Goal: Task Accomplishment & Management: Complete application form

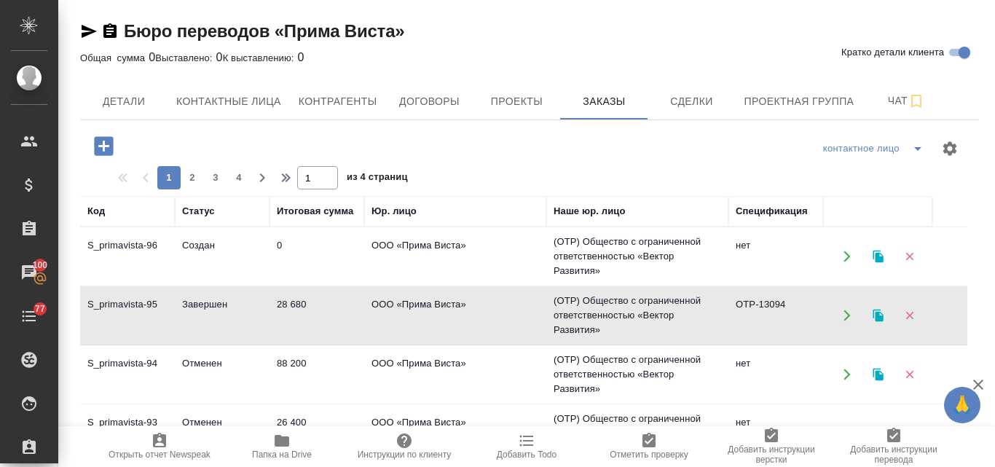
click at [223, 248] on td "Создан" at bounding box center [222, 256] width 95 height 51
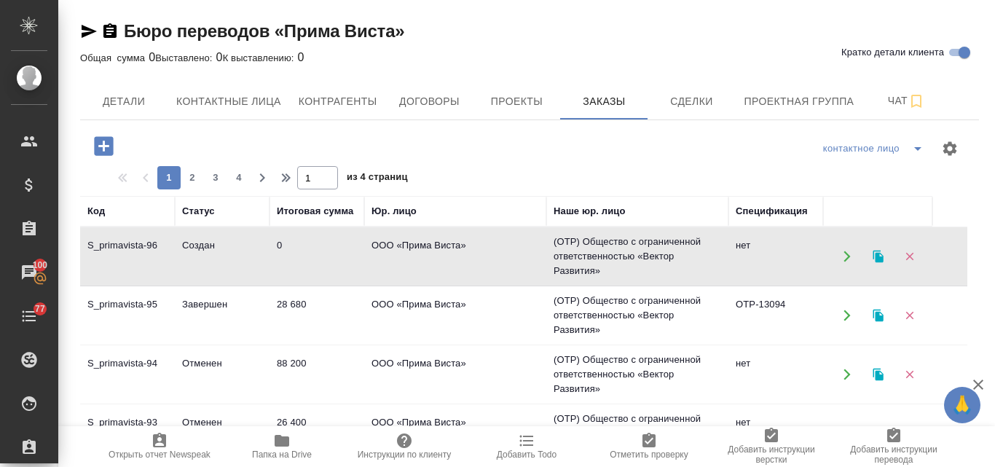
click at [223, 248] on td "Создан" at bounding box center [222, 256] width 95 height 51
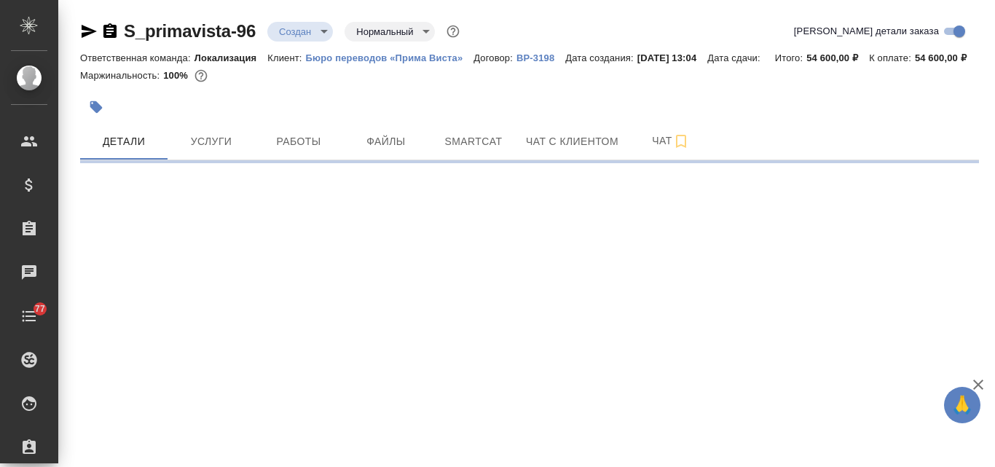
select select "RU"
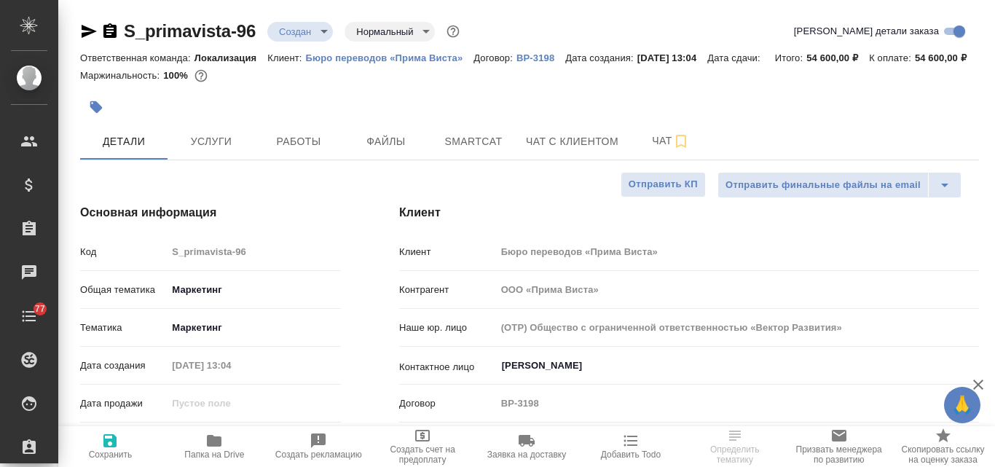
type textarea "x"
type input "Муталимов Марк"
type textarea "x"
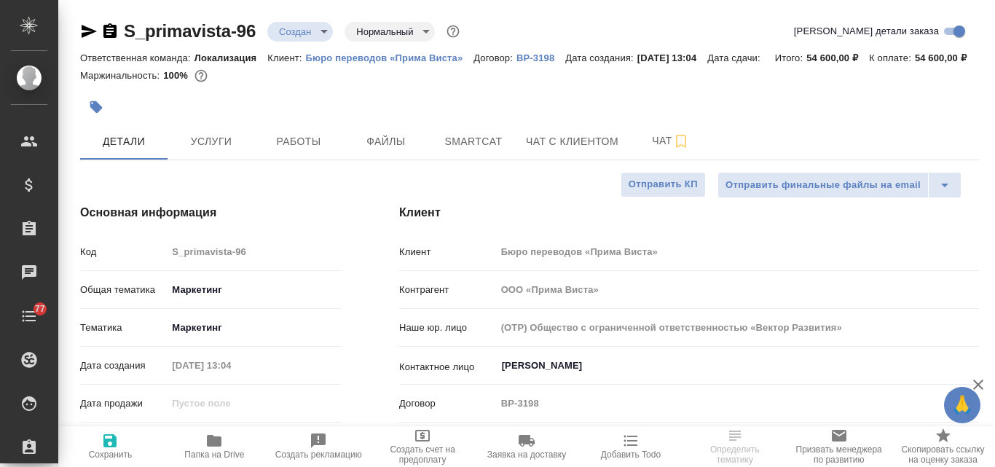
type textarea "x"
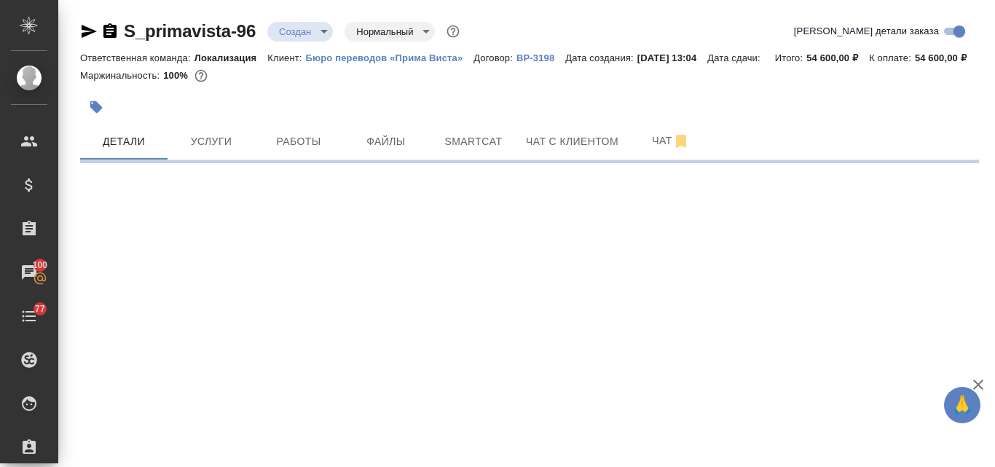
select select "RU"
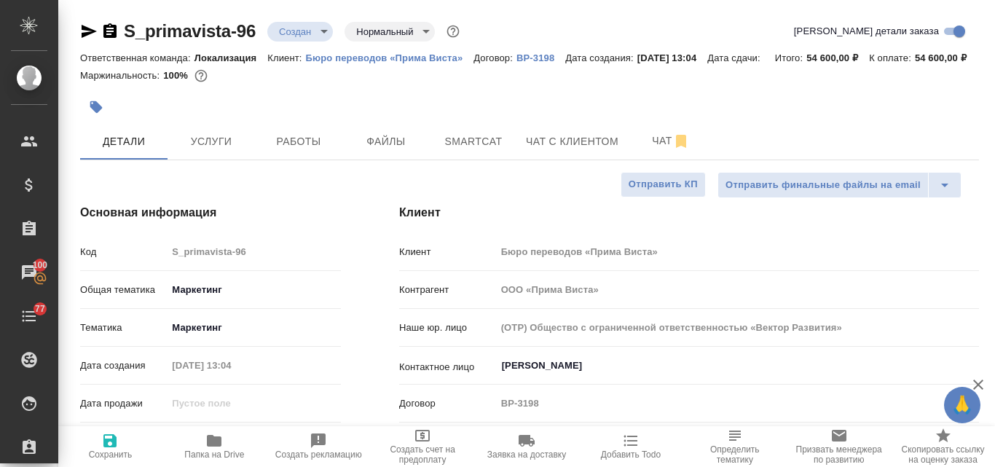
type textarea "x"
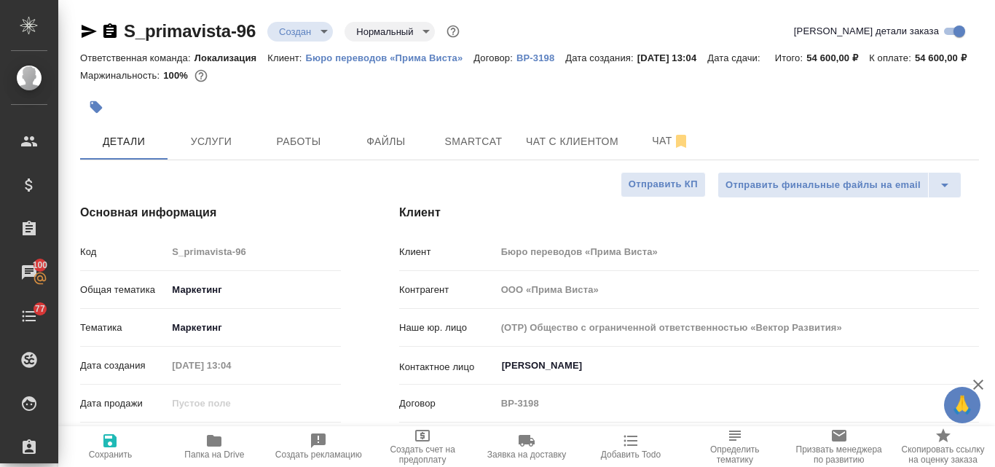
type textarea "x"
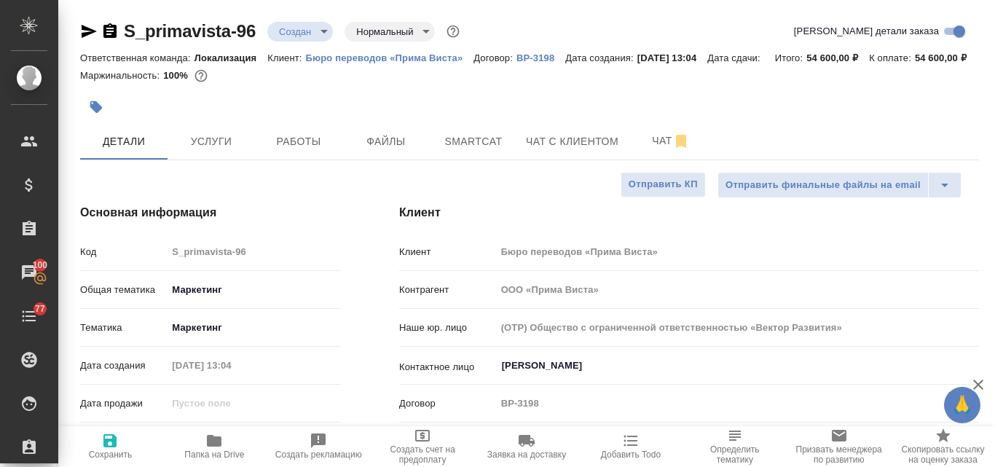
type textarea "x"
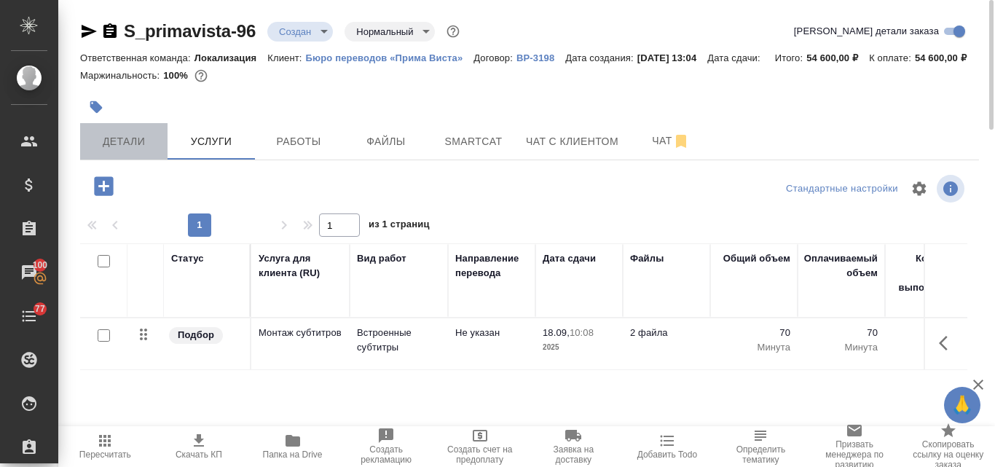
click at [136, 151] on span "Детали" at bounding box center [124, 142] width 70 height 18
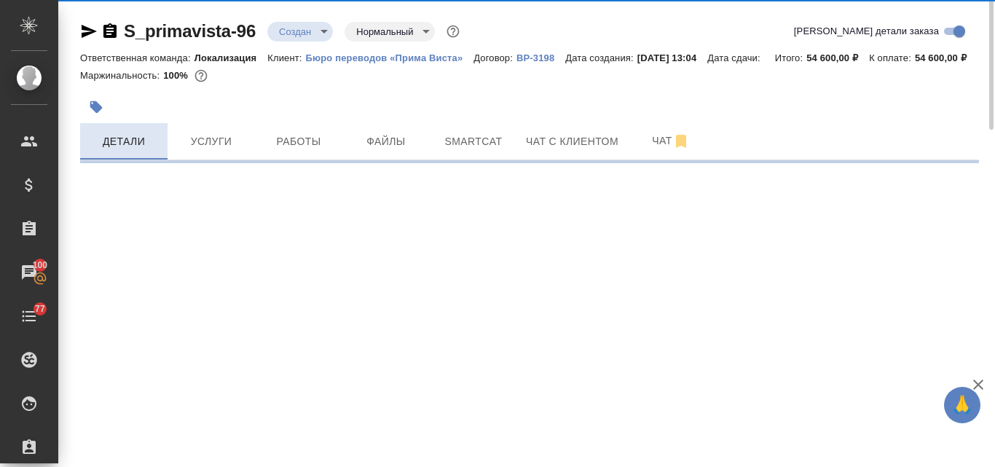
select select "RU"
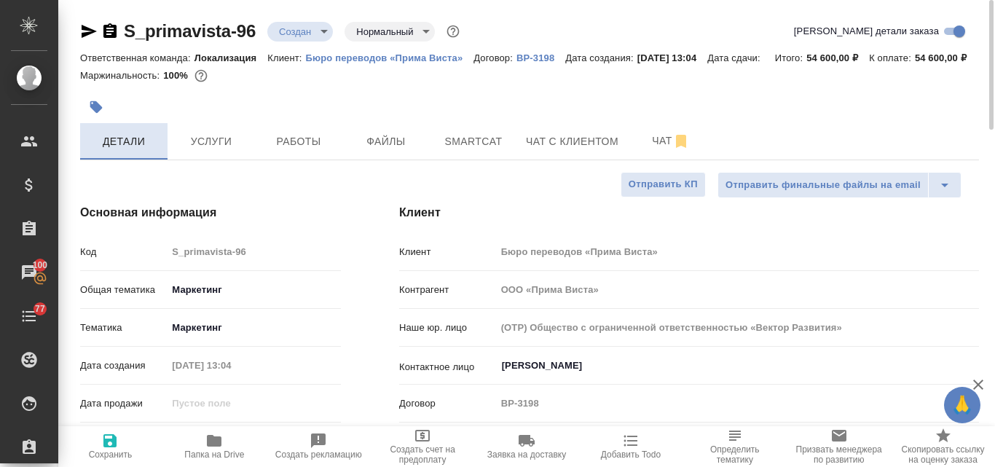
type textarea "x"
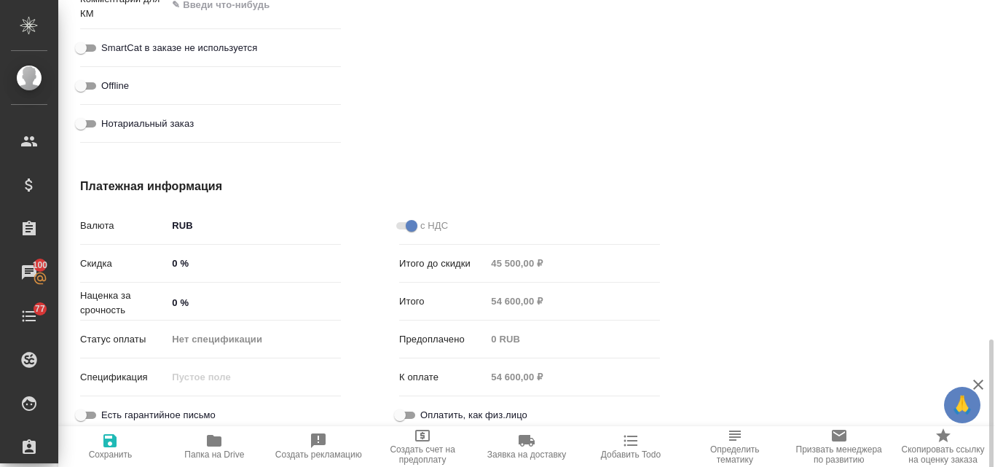
scroll to position [1193, 0]
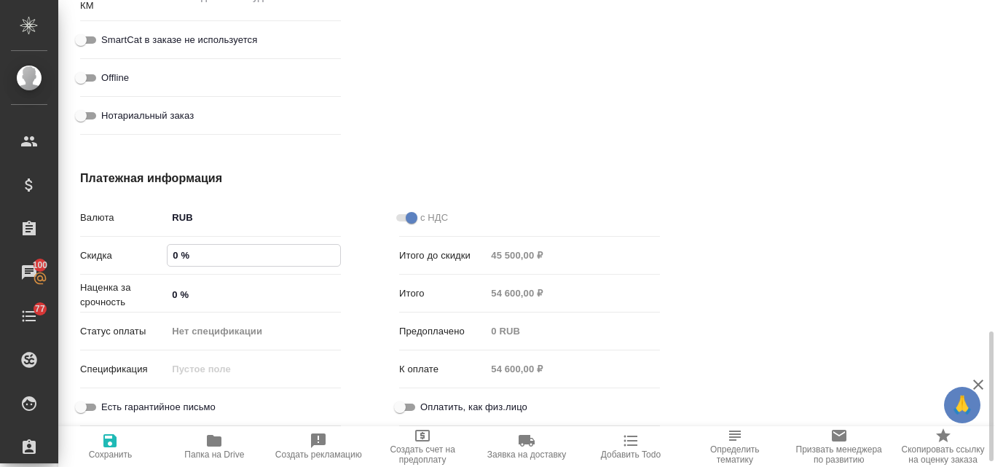
click at [172, 266] on input "0 %" at bounding box center [254, 255] width 173 height 21
type input "20 %"
type textarea "x"
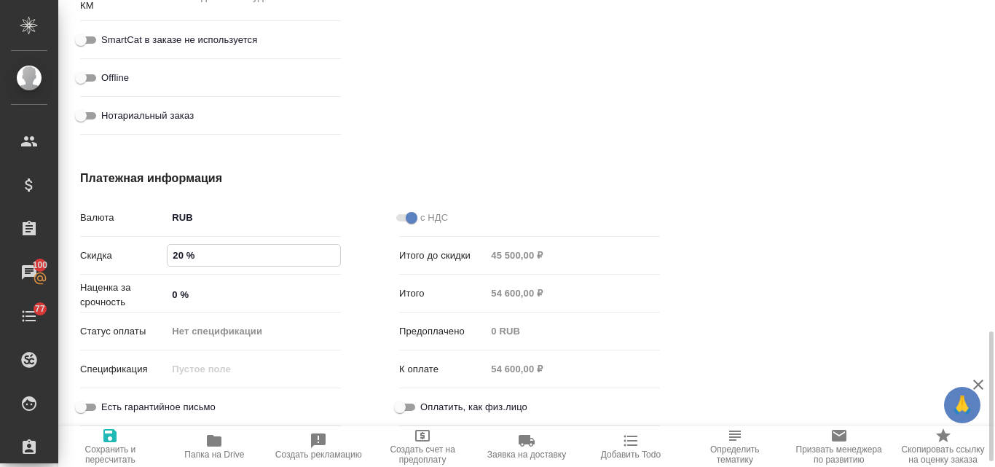
type input "20 %"
click at [114, 438] on icon "button" at bounding box center [109, 435] width 13 height 13
type textarea "x"
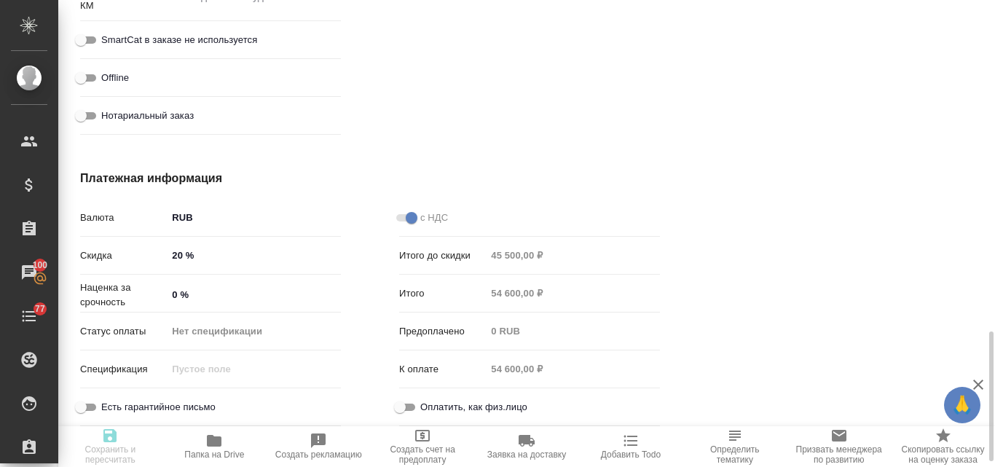
type textarea "x"
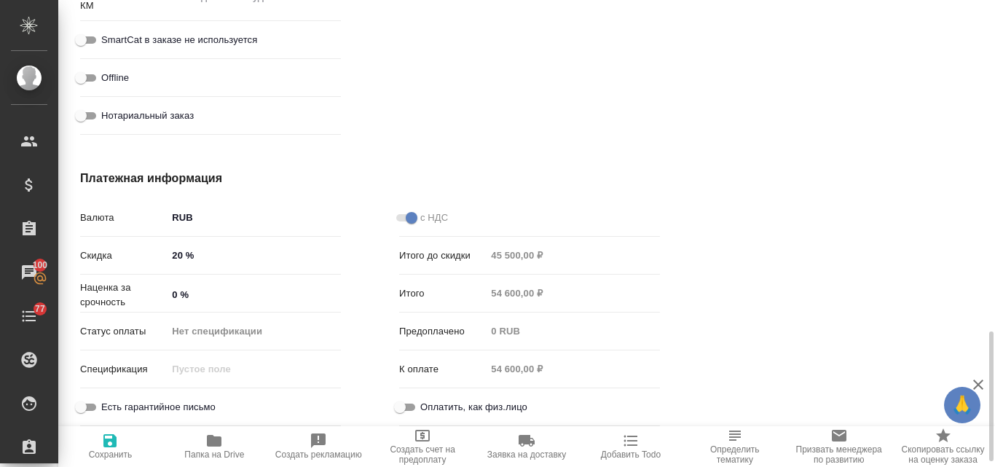
type textarea "x"
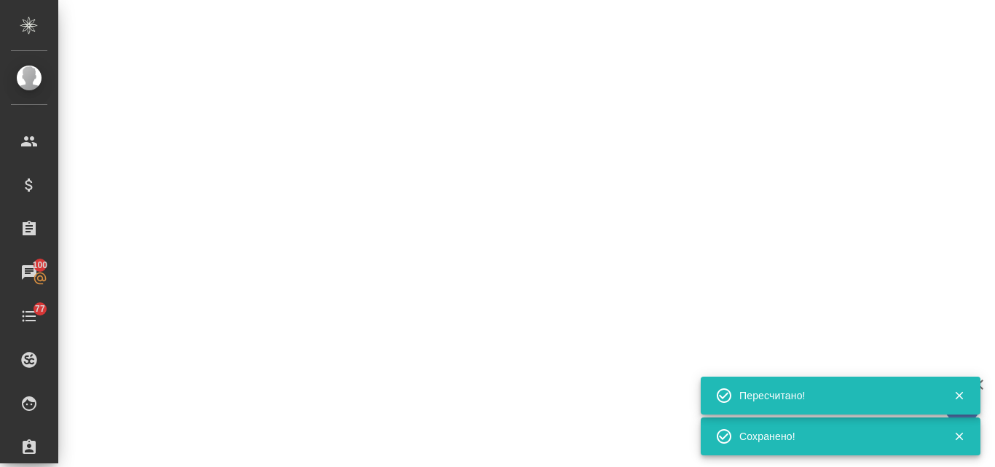
select select "RU"
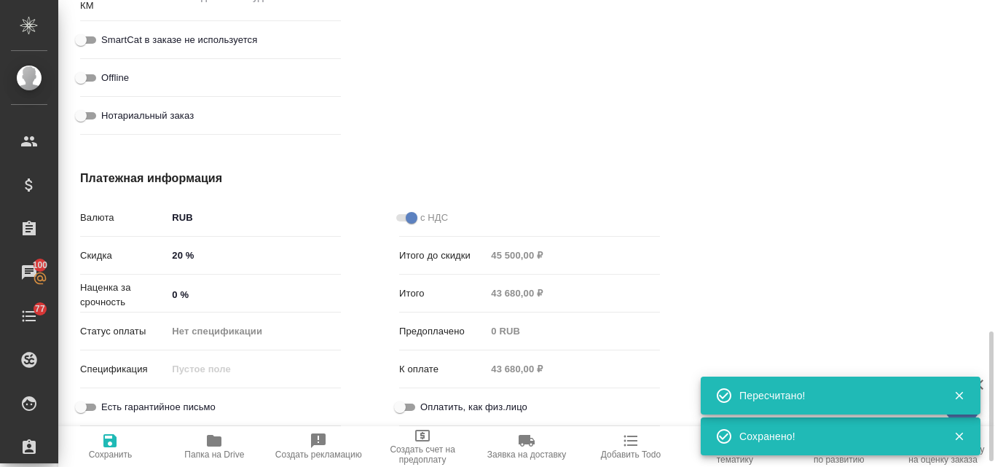
type textarea "x"
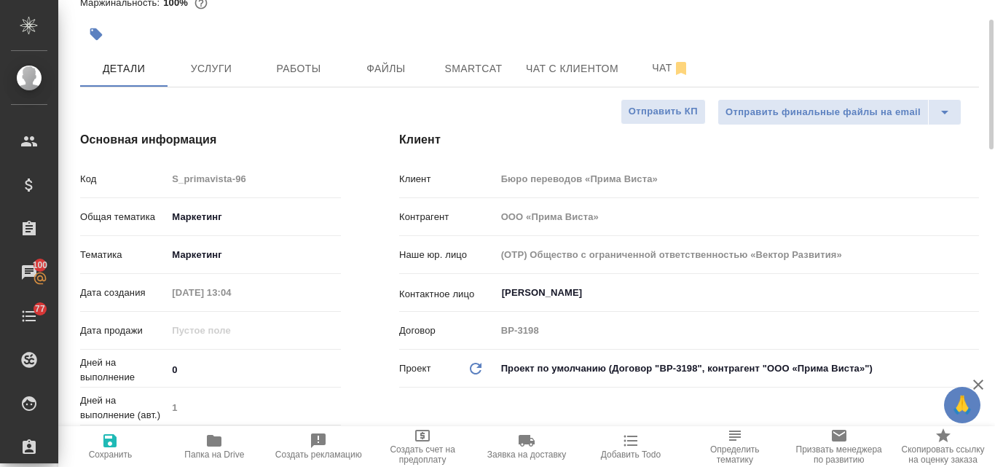
scroll to position [0, 0]
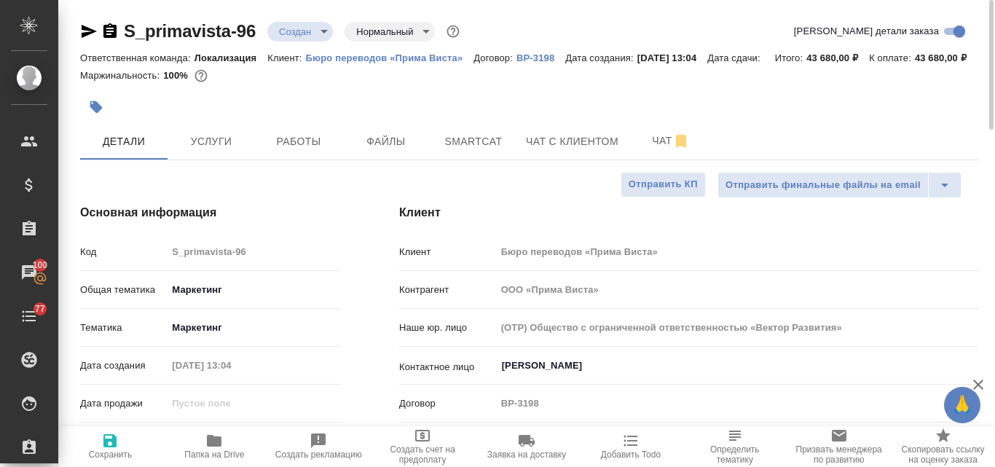
click at [334, 88] on div at bounding box center [529, 86] width 899 height 3
click at [116, 441] on icon "button" at bounding box center [109, 440] width 13 height 13
type textarea "x"
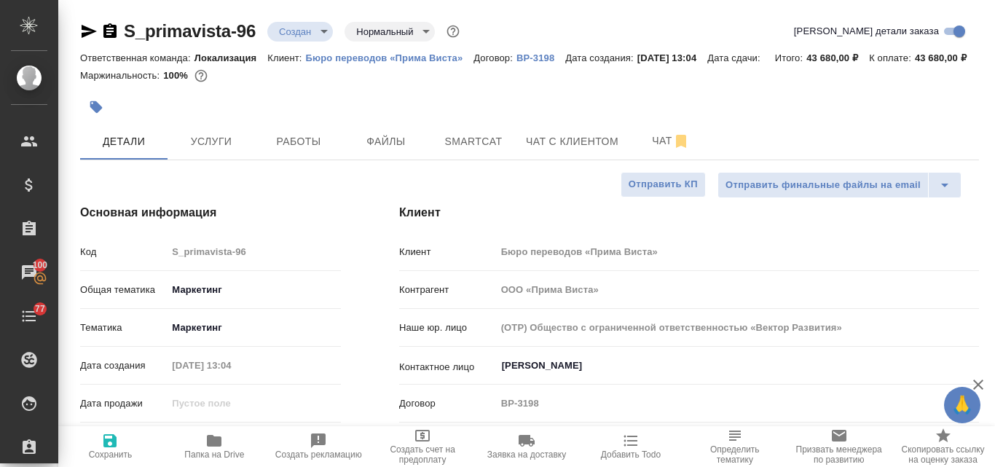
type textarea "x"
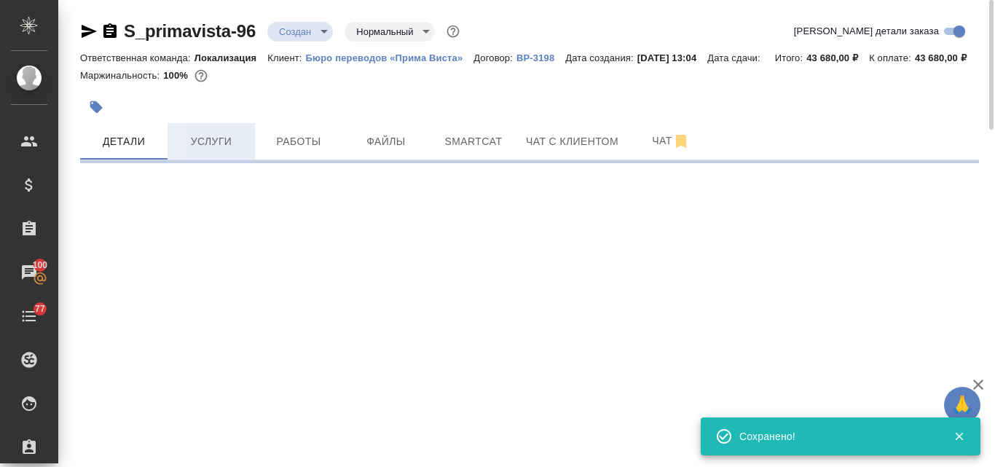
select select "RU"
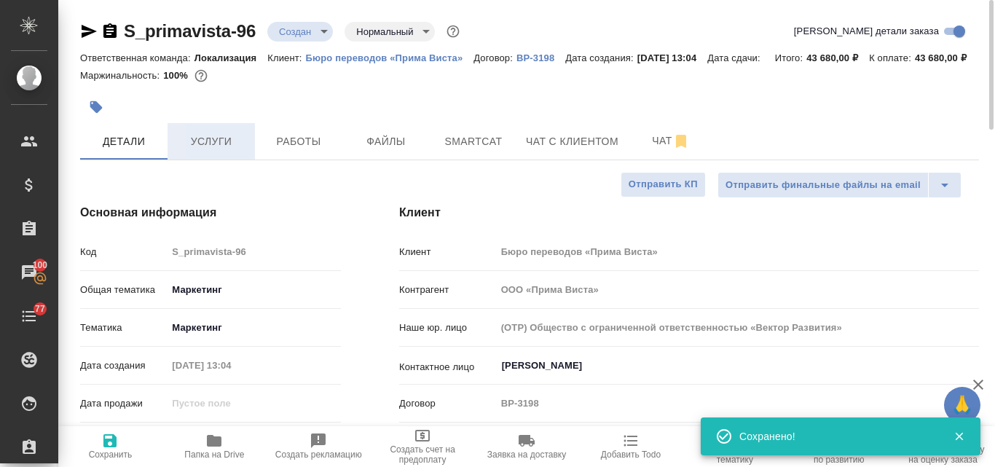
type textarea "x"
click at [214, 151] on span "Услуги" at bounding box center [211, 142] width 70 height 18
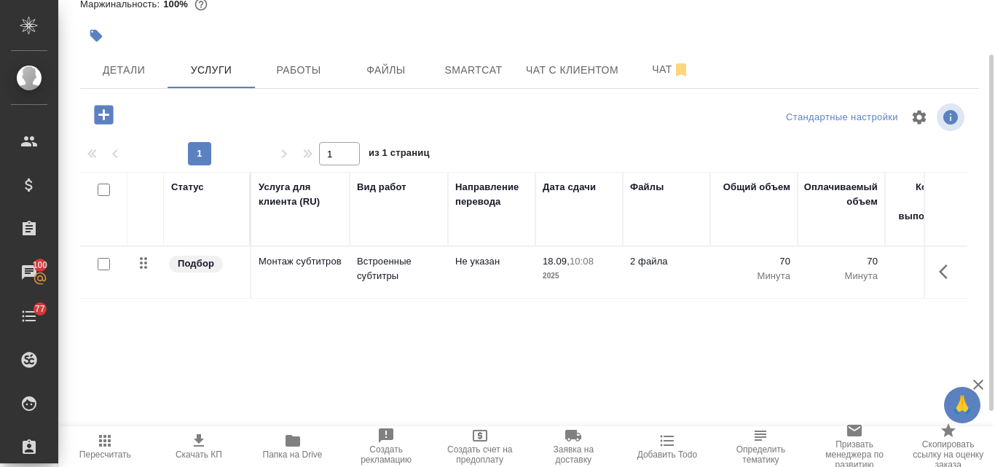
scroll to position [144, 0]
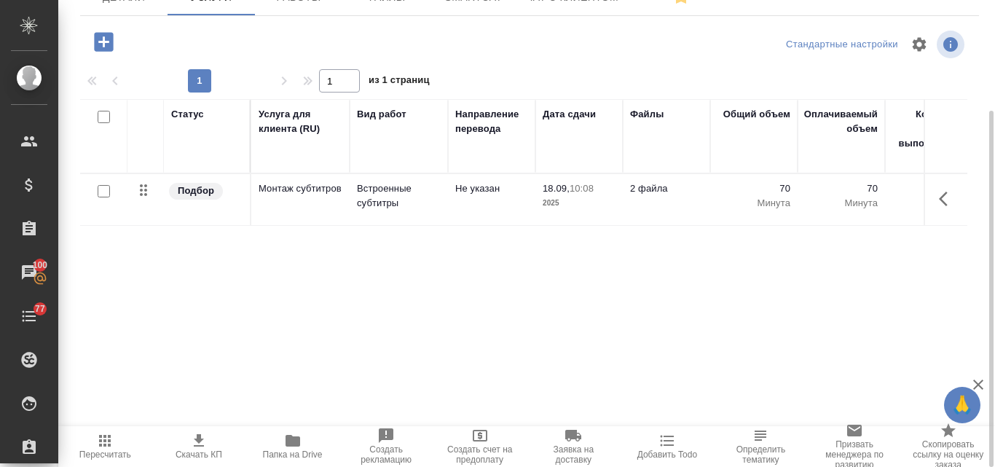
click at [202, 448] on icon "button" at bounding box center [198, 440] width 17 height 17
